Goal: Task Accomplishment & Management: Manage account settings

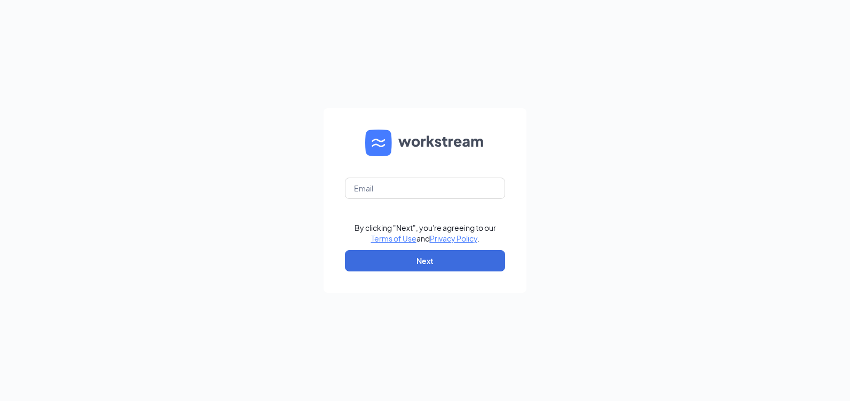
click at [415, 177] on form "By clicking "Next", you're agreeing to our Terms of Use and Privacy Policy . Ne…" at bounding box center [424, 200] width 203 height 185
click at [418, 188] on input "text" at bounding box center [425, 188] width 160 height 21
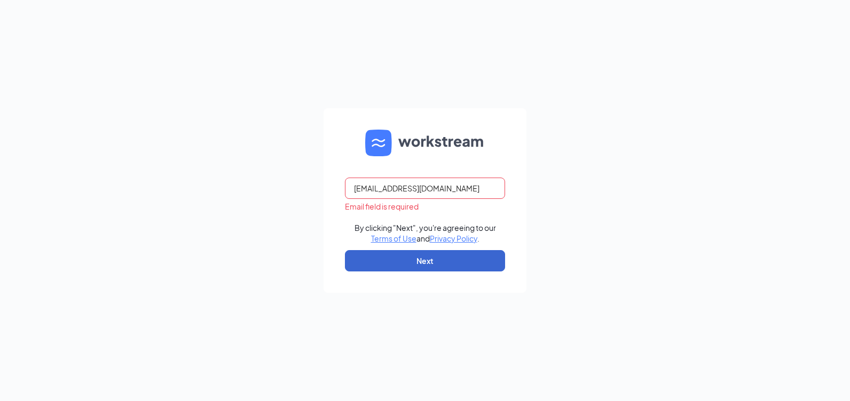
type input "[EMAIL_ADDRESS][DOMAIN_NAME]"
click at [462, 251] on button "Next" at bounding box center [425, 260] width 160 height 21
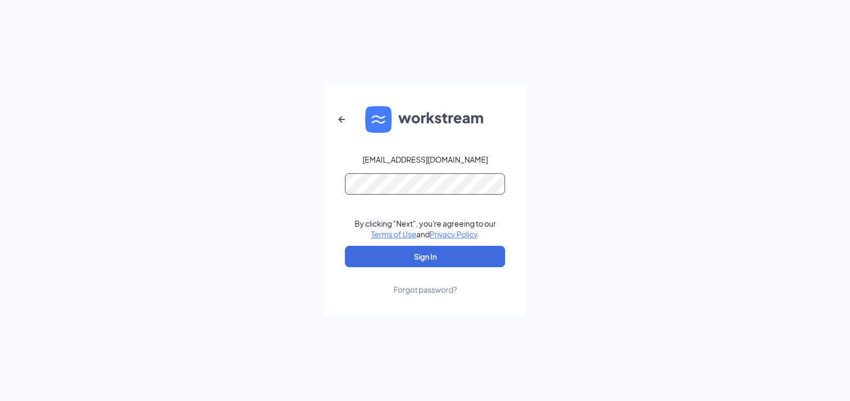
click at [345, 246] on button "Sign In" at bounding box center [425, 256] width 160 height 21
click at [434, 276] on link "Forgot password?" at bounding box center [425, 281] width 64 height 28
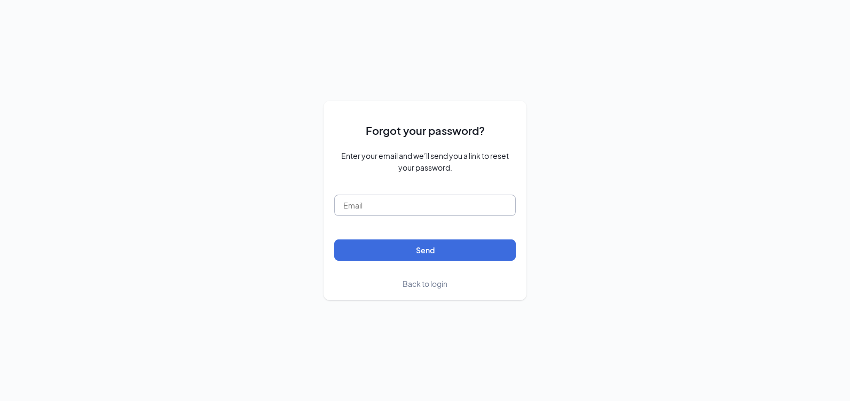
click at [457, 208] on input "text" at bounding box center [424, 205] width 181 height 21
click at [447, 280] on span "Back to login" at bounding box center [424, 284] width 45 height 10
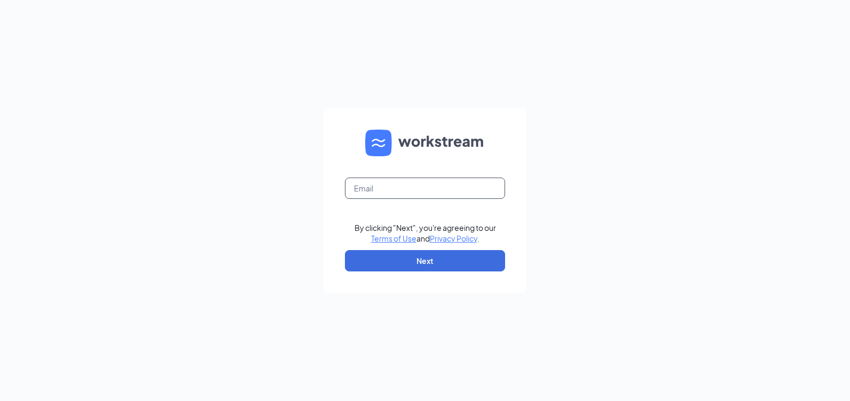
click at [433, 188] on input "text" at bounding box center [425, 188] width 160 height 21
type input "[EMAIL_ADDRESS][DOMAIN_NAME]"
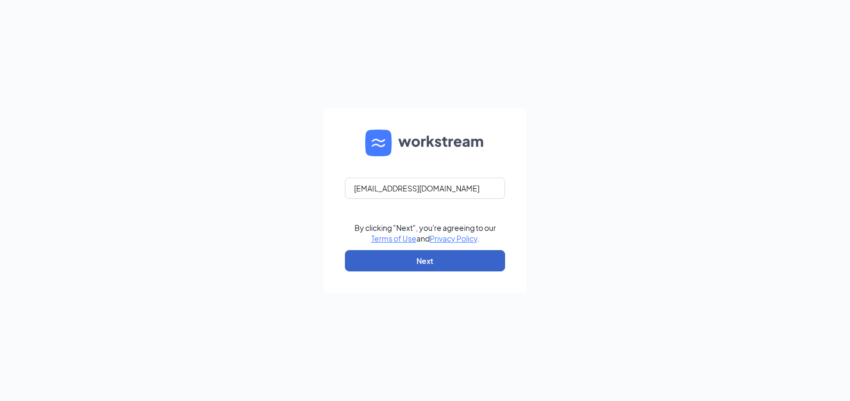
click at [471, 268] on button "Next" at bounding box center [425, 260] width 160 height 21
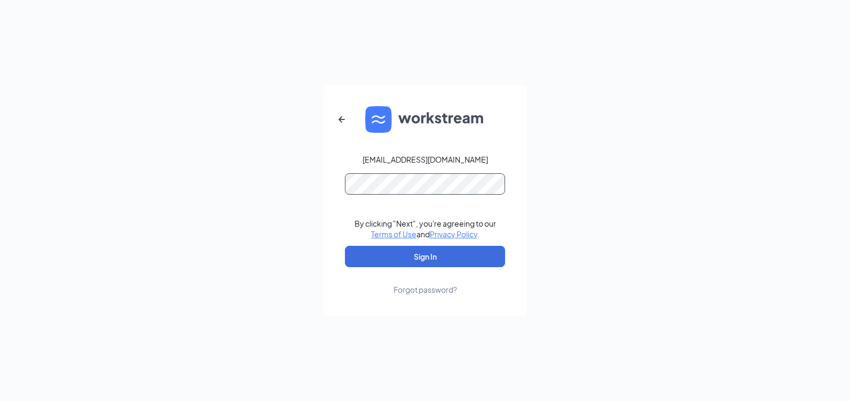
click at [345, 246] on button "Sign In" at bounding box center [425, 256] width 160 height 21
